Goal: Transaction & Acquisition: Purchase product/service

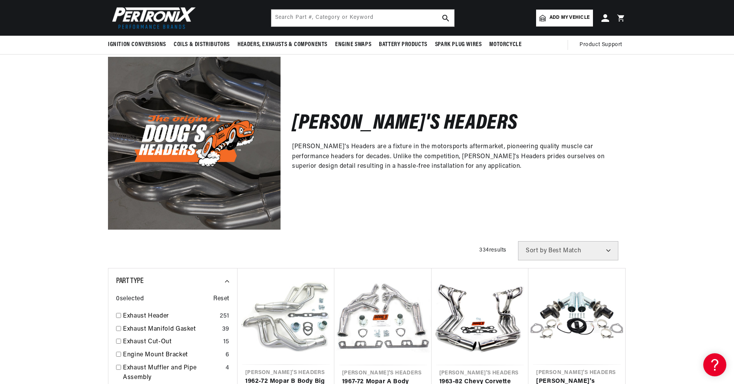
click at [565, 19] on span "Add my vehicle" at bounding box center [569, 17] width 40 height 7
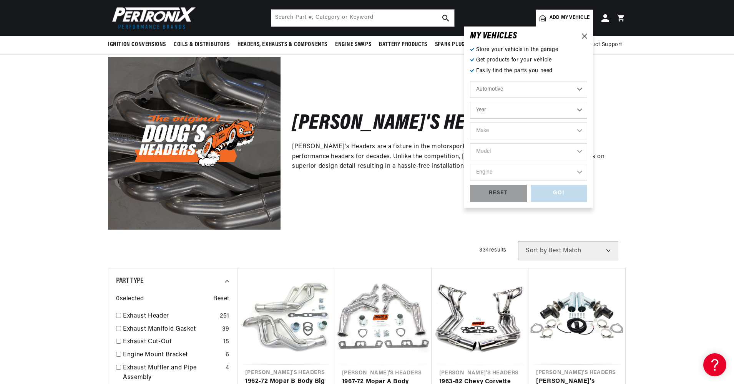
click at [579, 110] on select "Year 2026 2025 2024 2023 2022 2021 2020 2019 2018 2017 2016 2015 2014 2013 2012…" at bounding box center [528, 110] width 117 height 17
select select "1970"
click at [470, 102] on select "Year 2026 2025 2024 2023 2022 2021 2020 2019 2018 2017 2016 2015 2014 2013 2012…" at bounding box center [528, 110] width 117 height 17
select select "1970"
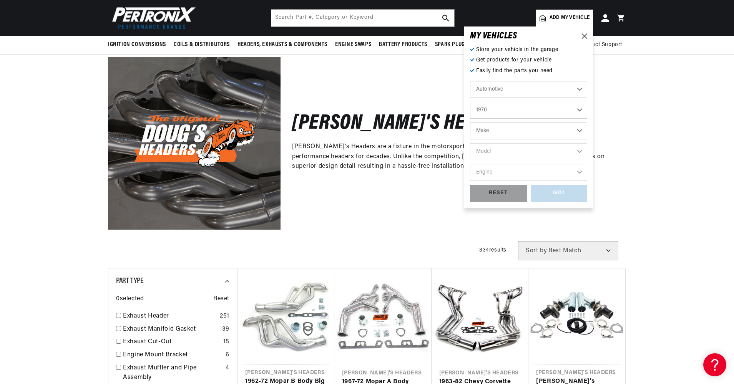
click at [580, 129] on select "Make Alfa Romeo American Motors Aston Martin Audi Austin Austin Healey Avanti B…" at bounding box center [528, 131] width 117 height 17
select select "Dodge"
click at [470, 123] on select "Make Alfa Romeo American Motors Aston Martin Audi Austin Austin Healey Avanti B…" at bounding box center [528, 131] width 117 height 17
select select "Dodge"
click at [580, 131] on select "Alfa Romeo American Motors Aston Martin Audi Austin Austin Healey Avanti BMW Bu…" at bounding box center [528, 131] width 117 height 17
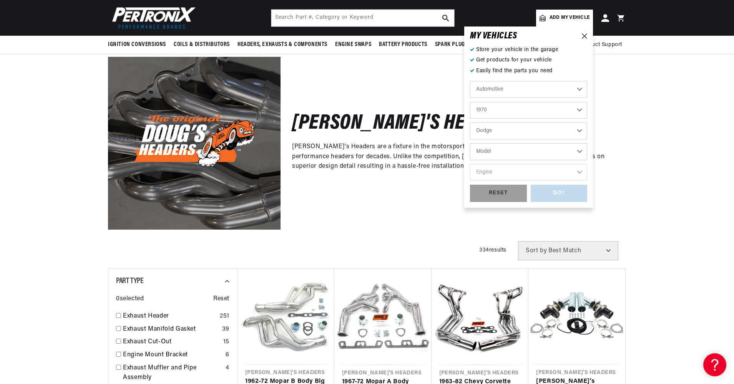
scroll to position [0, 0]
click at [577, 129] on select "Alfa Romeo American Motors Aston Martin Audi Austin Austin Healey Avanti BMW Bu…" at bounding box center [528, 131] width 117 height 17
click at [578, 149] on select "Model A100 A100 Truck A108 Van Challenger Charger Coronet D100 Pickup D200 Pick…" at bounding box center [528, 151] width 117 height 17
select select "Dart"
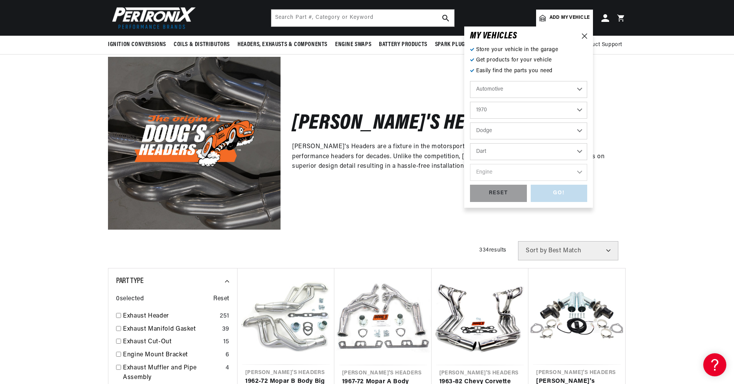
click at [470, 143] on select "Model A100 A100 Truck A108 Van Challenger Charger Coronet D100 Pickup D200 Pick…" at bounding box center [528, 151] width 117 height 17
select select "Dart"
click at [579, 174] on select "Engine 4.5L 170cid / 2.8L 198cid / 3.2L 225cid / 3.7L 318cid / 5.2L 340cid / 5.…" at bounding box center [528, 172] width 117 height 17
select select "360cid-5.9L"
click at [470, 164] on select "Engine 4.5L 170cid / 2.8L 198cid / 3.2L 225cid / 3.7L 318cid / 5.2L 340cid / 5.…" at bounding box center [528, 172] width 117 height 17
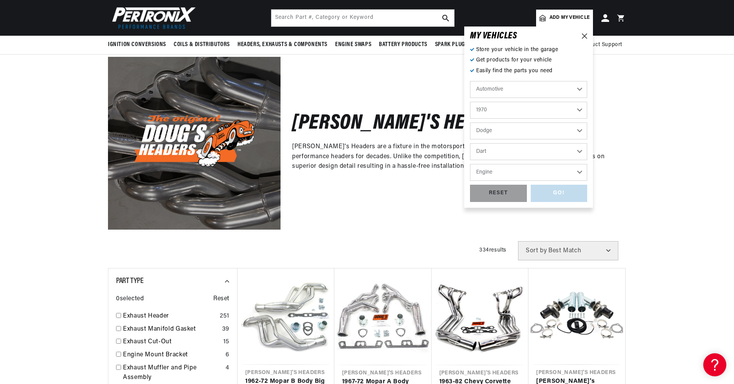
select select "360cid-5.9L"
click at [556, 197] on div "GO!" at bounding box center [558, 193] width 57 height 17
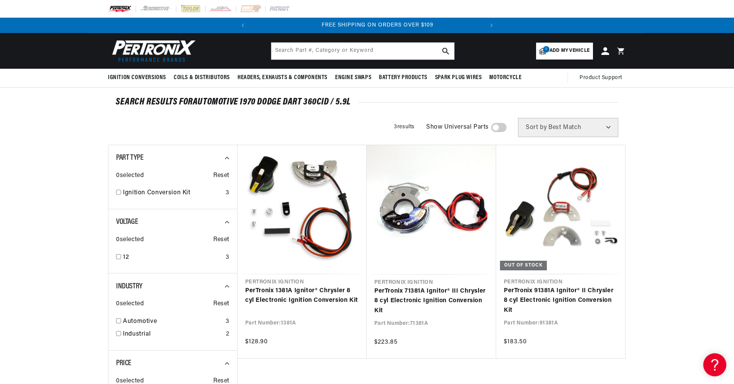
scroll to position [0, 233]
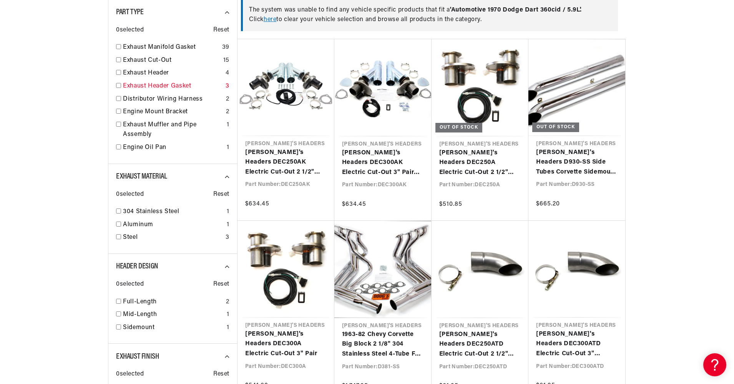
scroll to position [0, 233]
click at [119, 73] on input "checkbox" at bounding box center [118, 72] width 5 height 5
checkbox input "true"
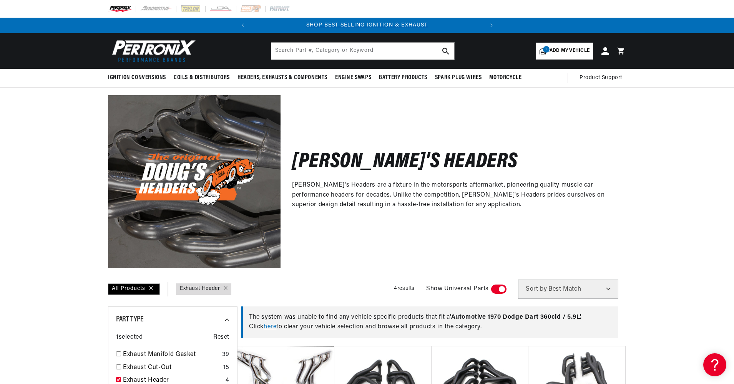
click at [559, 48] on span "Add my vehicle" at bounding box center [569, 50] width 40 height 7
click at [658, 152] on div "Doug's Headers Doug's Headers are a fixture in the motorsports aftermarket, pio…" at bounding box center [367, 178] width 734 height 180
click at [564, 49] on span "Add my vehicle" at bounding box center [569, 50] width 40 height 7
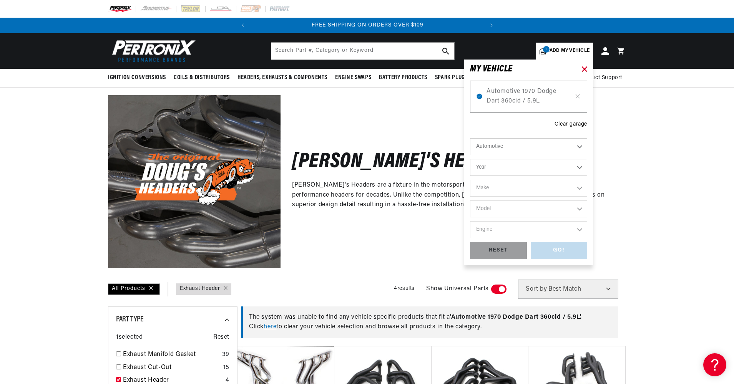
click at [584, 68] on icon at bounding box center [584, 68] width 5 height 5
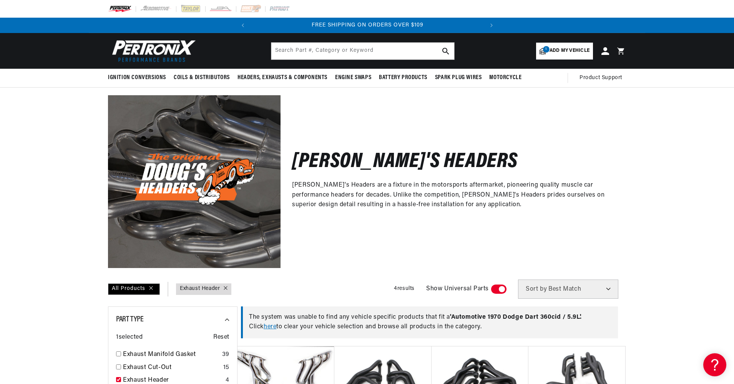
click at [554, 48] on span "Add my vehicle" at bounding box center [569, 50] width 40 height 7
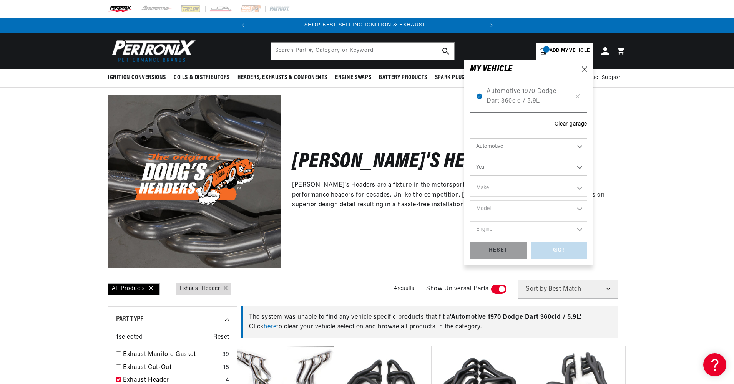
scroll to position [0, 0]
click at [576, 97] on icon at bounding box center [577, 96] width 7 height 6
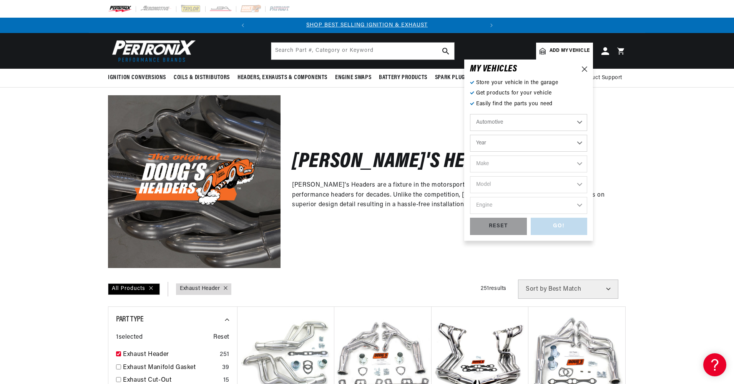
click at [580, 141] on select "Year 2026 2025 2024 2023 2022 2021 2020 2019 2018 2017 2016 2015 2014 2013 2012…" at bounding box center [528, 143] width 117 height 17
select select "1970"
click at [470, 135] on select "Year 2026 2025 2024 2023 2022 2021 2020 2019 2018 2017 2016 2015 2014 2013 2012…" at bounding box center [528, 143] width 117 height 17
select select "1970"
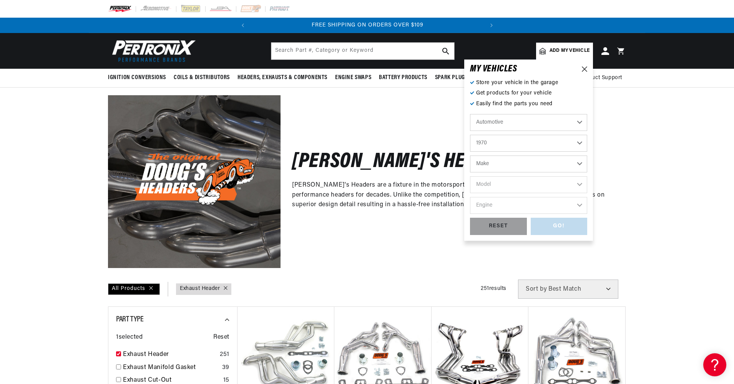
click at [580, 162] on select "Make Alfa Romeo American Motors Aston Martin Audi Austin Austin Healey Avanti B…" at bounding box center [528, 164] width 117 height 17
select select "Dodge"
click at [470, 156] on select "Make Alfa Romeo American Motors Aston Martin Audi Austin Austin Healey Avanti B…" at bounding box center [528, 164] width 117 height 17
select select "Dodge"
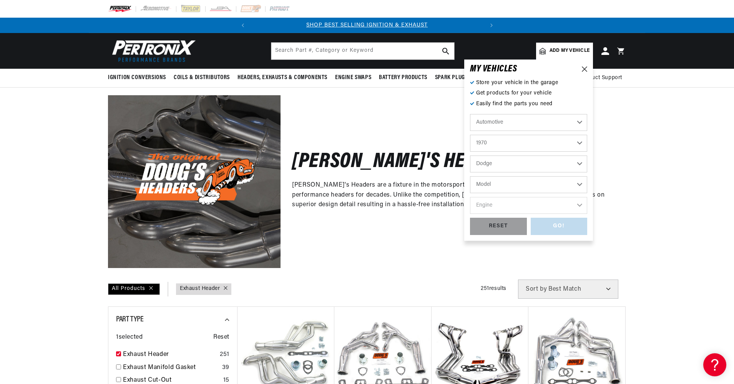
click at [579, 185] on select "Model A100 A100 Truck A108 Van Challenger Charger Coronet D100 Pickup D200 Pick…" at bounding box center [528, 184] width 117 height 17
select select "Dart"
click at [470, 176] on select "Model A100 A100 Truck A108 Van Challenger Charger Coronet D100 Pickup D200 Pick…" at bounding box center [528, 184] width 117 height 17
select select "Dart"
click at [578, 204] on select "Engine 4.5L 170cid / 2.8L 198cid / 3.2L 225cid / 3.7L 318cid / 5.2L 340cid / 5.…" at bounding box center [528, 205] width 117 height 17
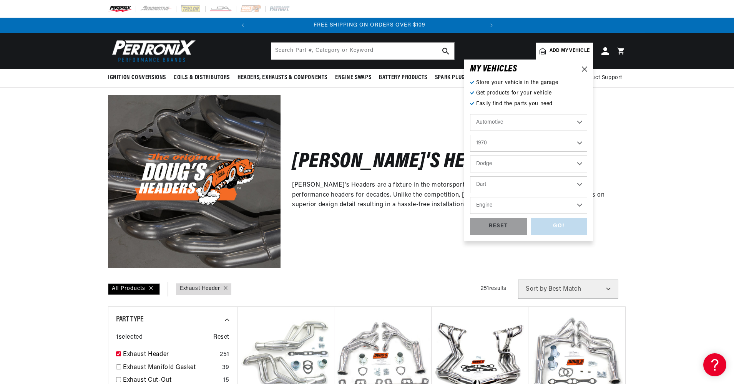
scroll to position [0, 233]
select select "318cid-5.2L"
click at [470, 197] on select "Engine 4.5L 170cid / 2.8L 198cid / 3.2L 225cid / 3.7L 318cid / 5.2L 340cid / 5.…" at bounding box center [528, 205] width 117 height 17
select select "318cid-5.2L"
click at [555, 224] on div "GO!" at bounding box center [558, 226] width 57 height 17
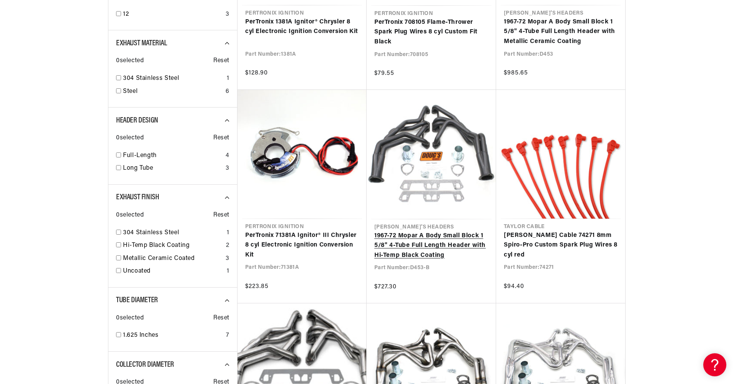
click at [416, 245] on link "1967-72 Mopar A Body Small Block 1 5/8" 4-Tube Full Length Header with Hi-Temp …" at bounding box center [431, 246] width 114 height 30
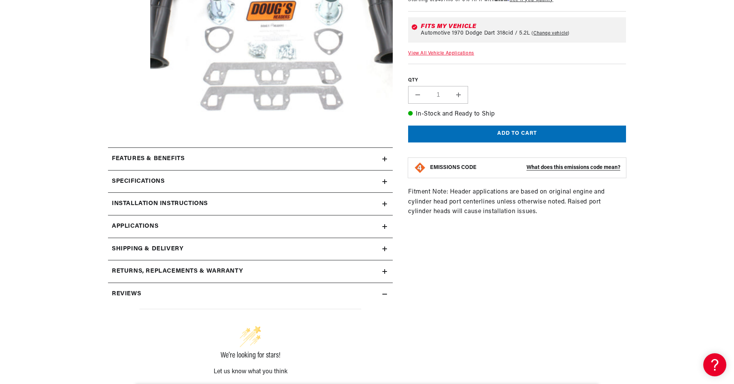
scroll to position [230, 0]
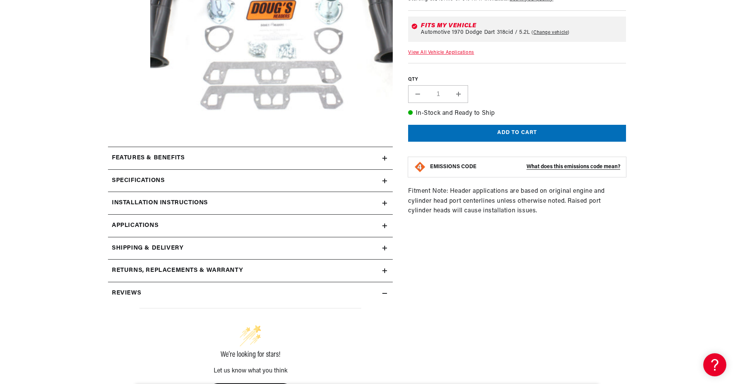
click at [385, 202] on icon at bounding box center [385, 203] width 0 height 5
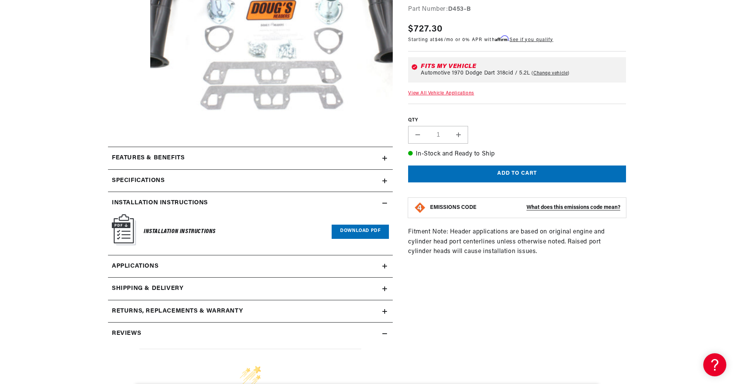
scroll to position [0, 0]
click at [358, 232] on link "Download PDF" at bounding box center [360, 232] width 57 height 14
click at [385, 201] on icon at bounding box center [384, 203] width 5 height 5
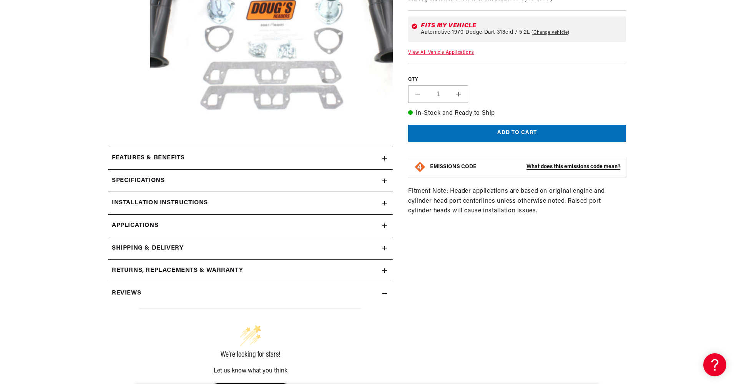
scroll to position [0, 0]
click at [383, 226] on icon at bounding box center [384, 226] width 5 height 0
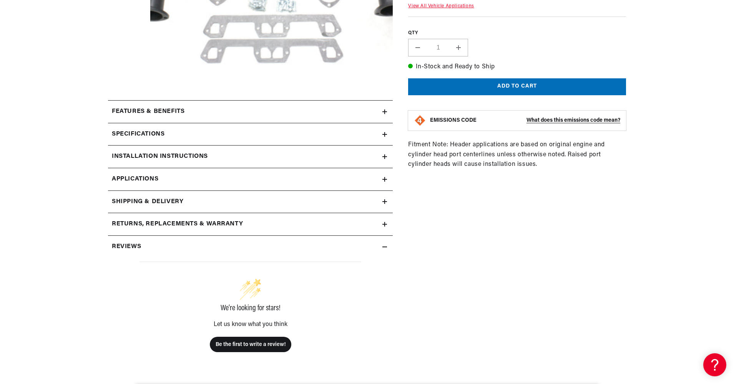
scroll to position [307, 0]
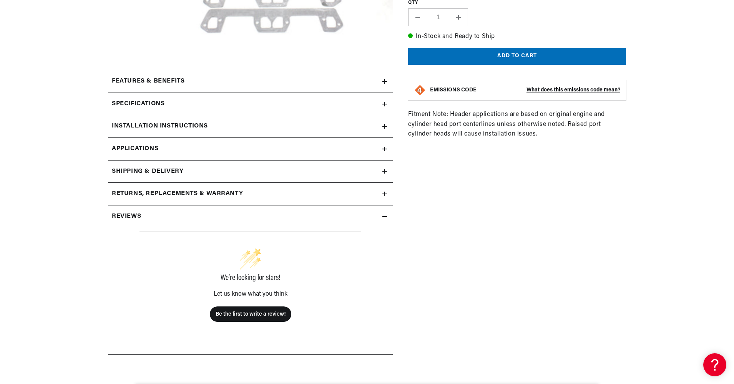
click at [385, 171] on icon at bounding box center [385, 171] width 0 height 5
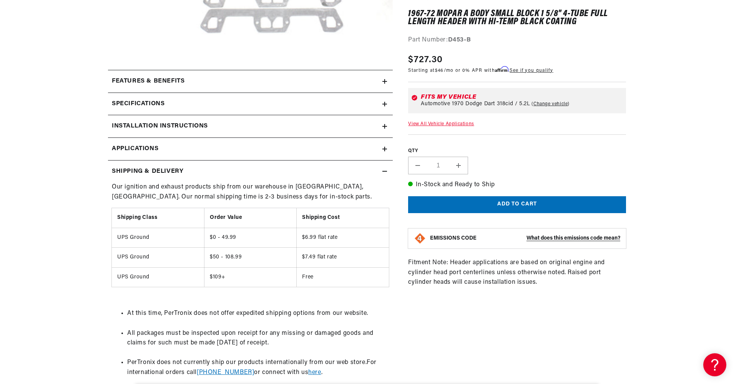
scroll to position [0, 233]
click at [383, 171] on icon at bounding box center [384, 171] width 5 height 5
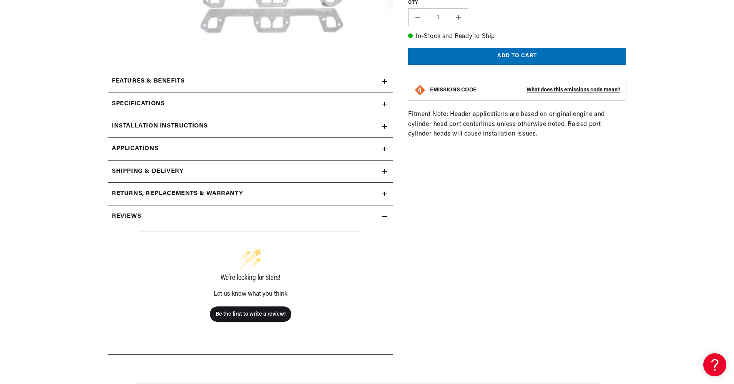
scroll to position [0, 0]
click at [384, 105] on icon at bounding box center [384, 104] width 5 height 5
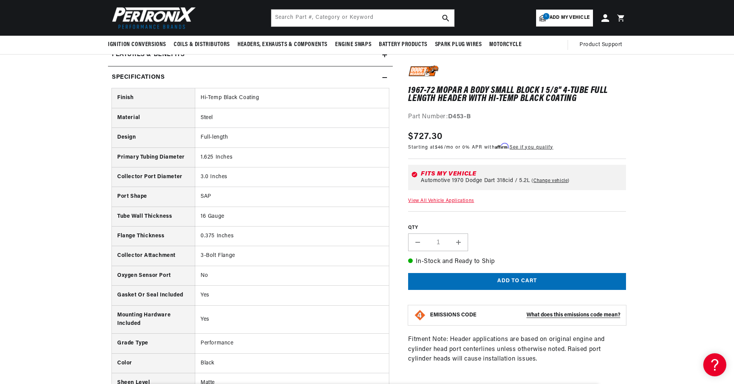
scroll to position [307, 0]
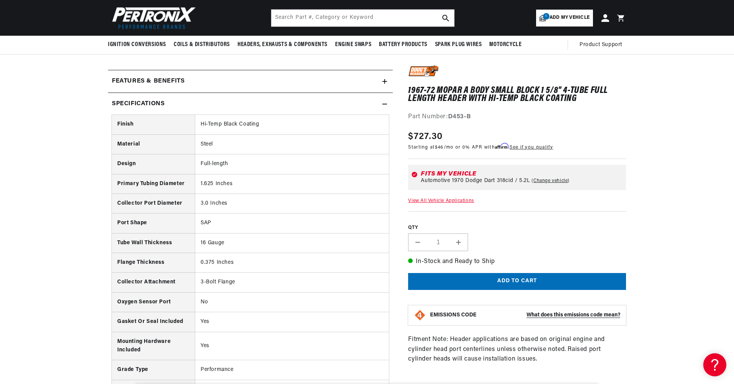
click at [385, 104] on icon at bounding box center [384, 104] width 5 height 0
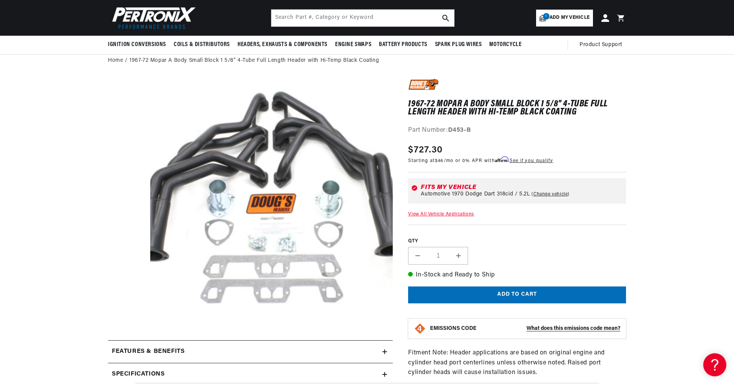
scroll to position [0, 0]
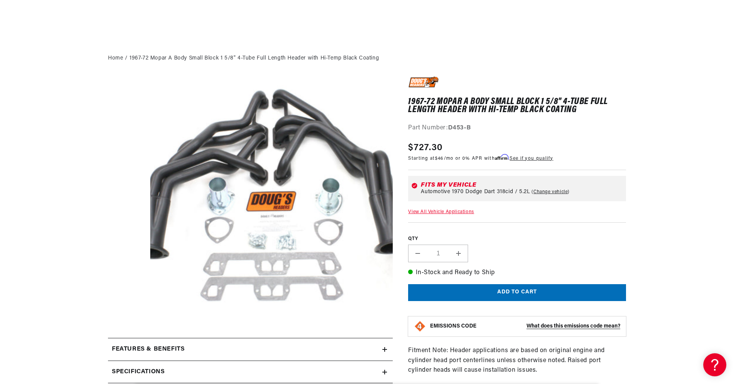
scroll to position [230, 0]
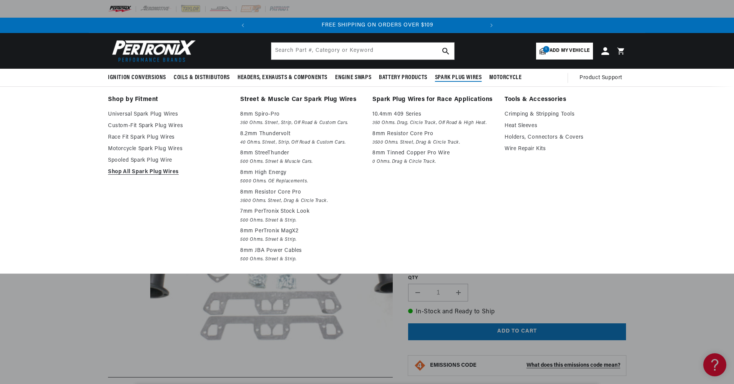
scroll to position [0, 233]
